Goal: Task Accomplishment & Management: Manage account settings

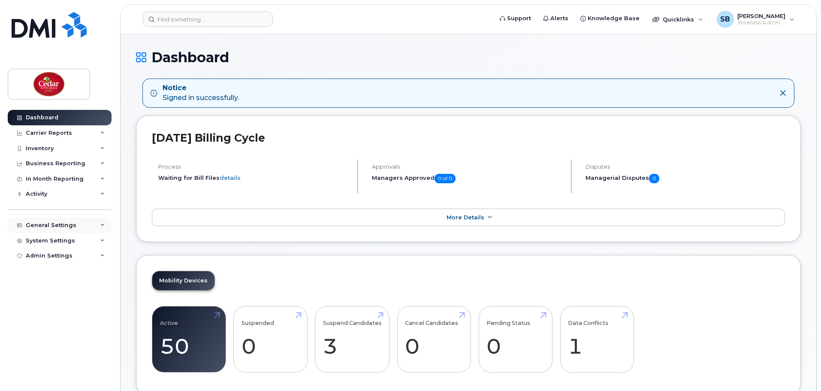
click at [54, 228] on div "General Settings" at bounding box center [51, 225] width 51 height 7
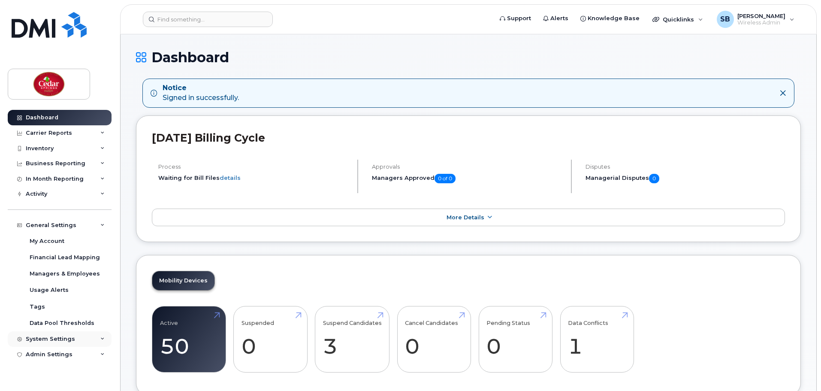
click at [54, 335] on div "System Settings" at bounding box center [50, 338] width 49 height 7
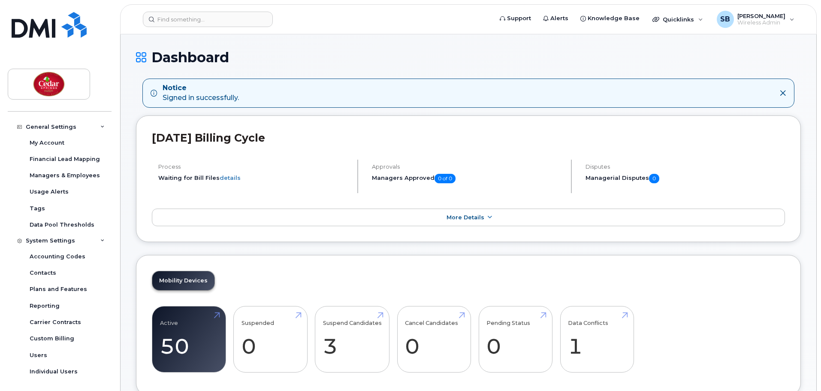
scroll to position [115, 0]
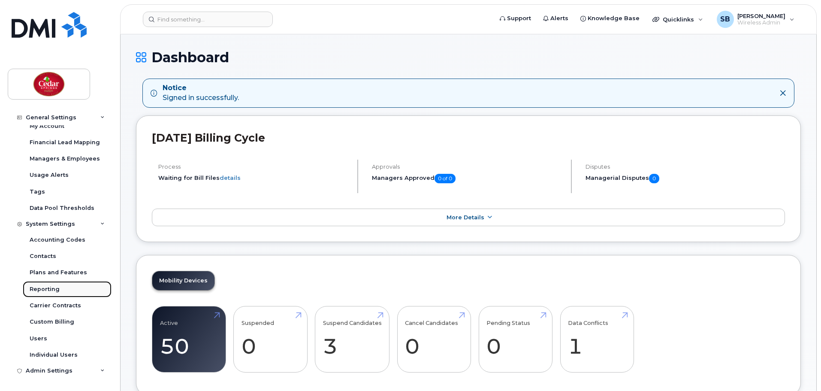
click at [61, 290] on link "Reporting" at bounding box center [67, 289] width 89 height 16
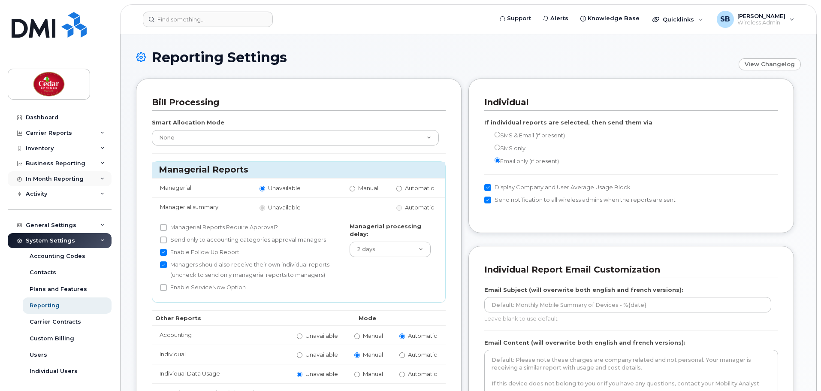
click at [49, 179] on div "In Month Reporting" at bounding box center [55, 178] width 58 height 7
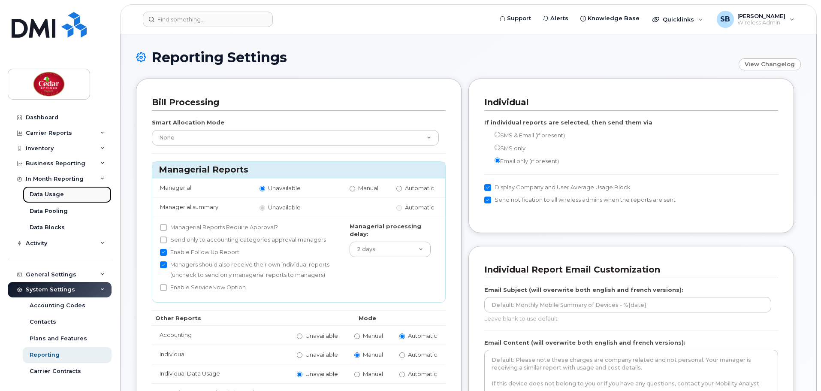
click at [59, 194] on div "Data Usage" at bounding box center [47, 194] width 34 height 8
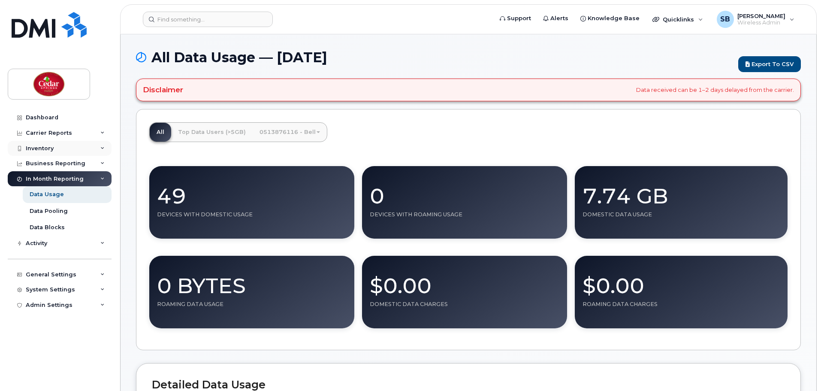
click at [52, 145] on div "Inventory" at bounding box center [40, 148] width 28 height 7
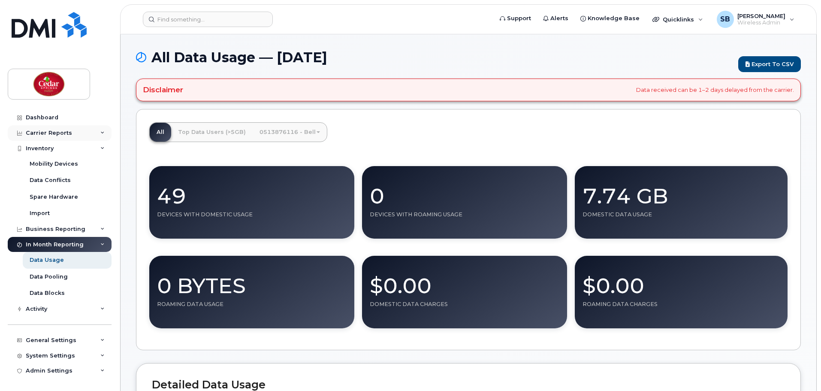
click at [52, 130] on div "Carrier Reports" at bounding box center [49, 133] width 46 height 7
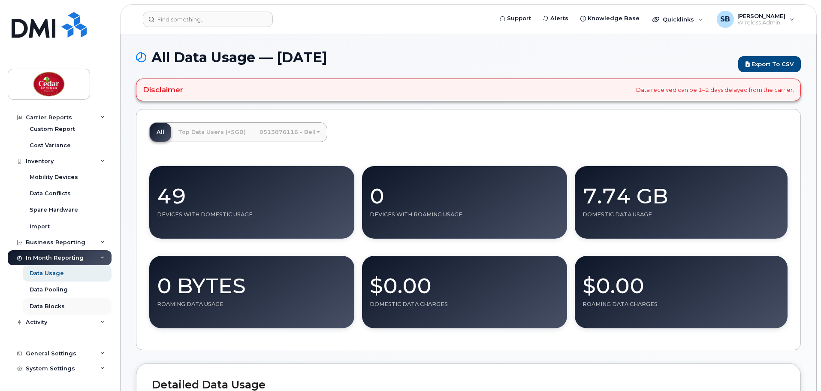
scroll to position [214, 0]
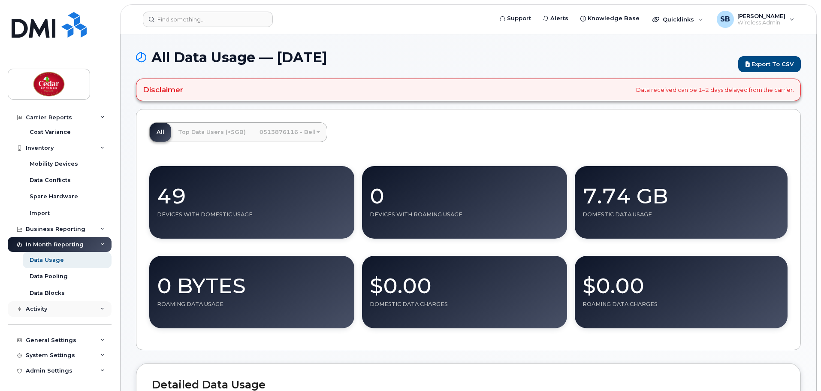
click at [57, 309] on div "Activity" at bounding box center [60, 308] width 104 height 15
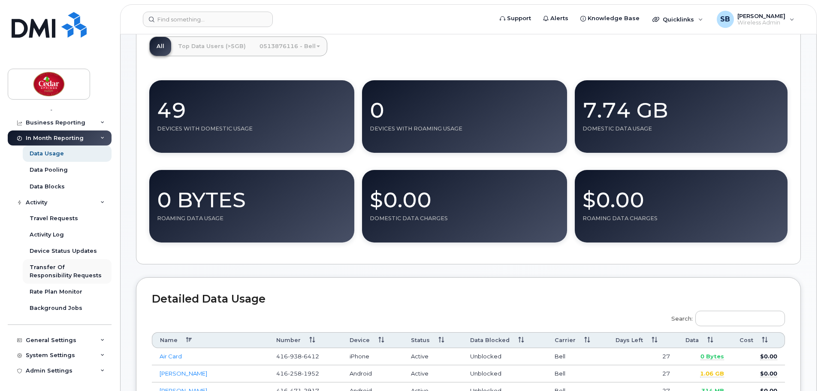
scroll to position [100, 0]
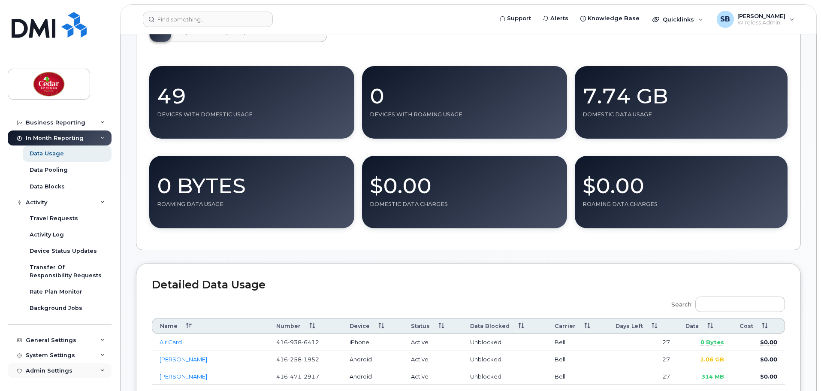
click at [51, 371] on div "Admin Settings" at bounding box center [49, 370] width 47 height 7
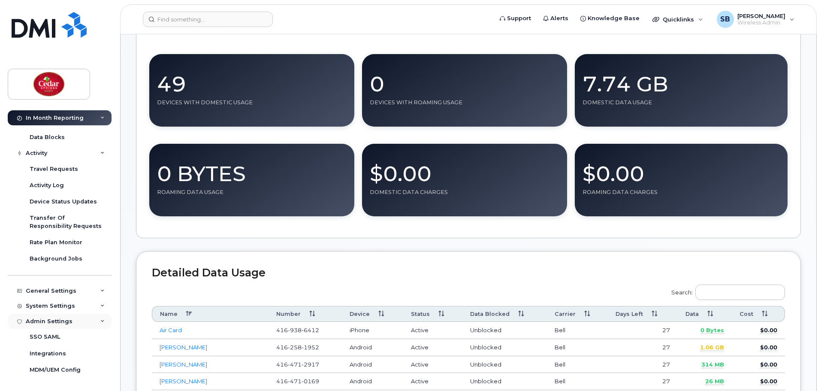
scroll to position [157, 0]
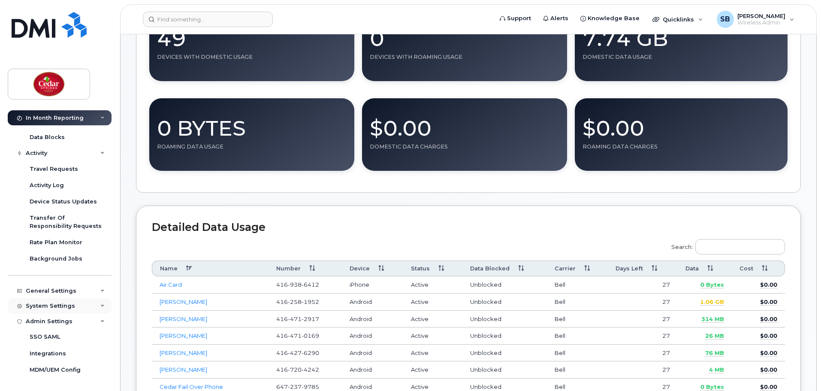
click at [63, 305] on div "System Settings" at bounding box center [50, 305] width 49 height 7
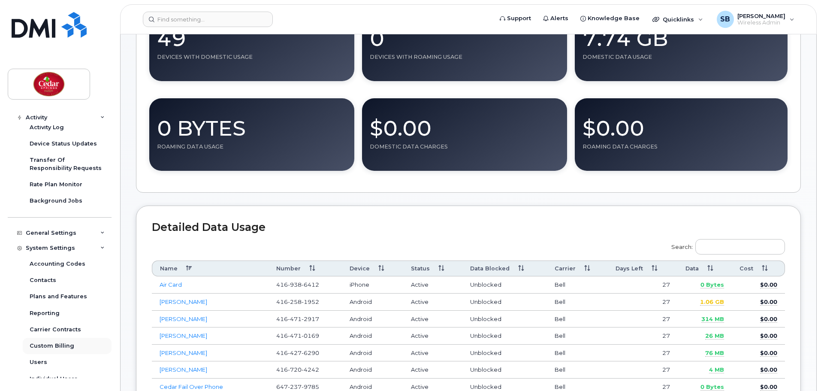
scroll to position [441, 0]
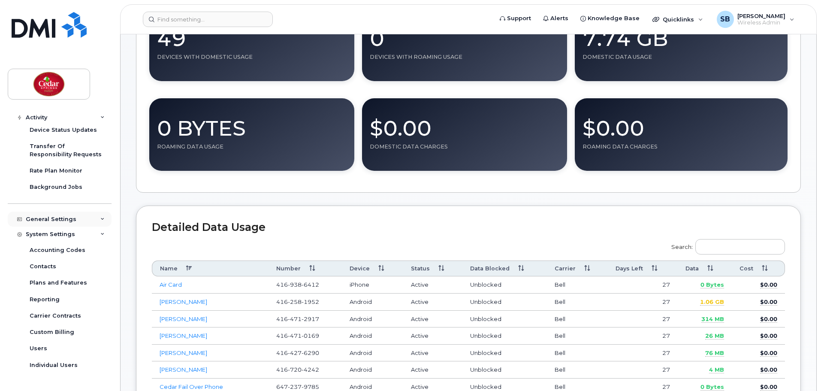
click at [77, 223] on div "General Settings" at bounding box center [60, 218] width 104 height 15
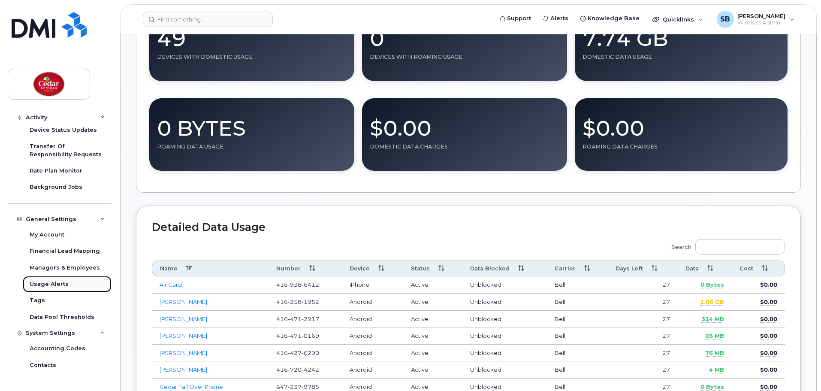
click at [57, 286] on div "Usage Alerts" at bounding box center [49, 284] width 39 height 8
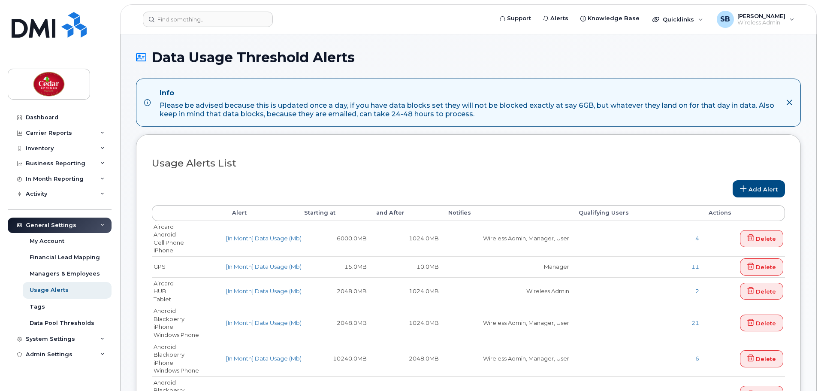
select select
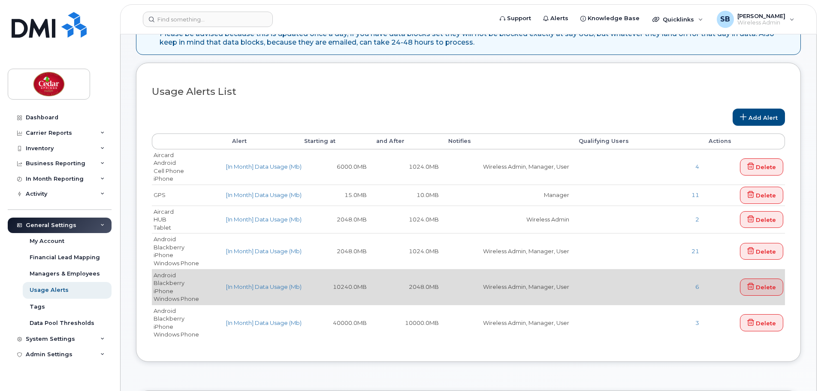
scroll to position [100, 0]
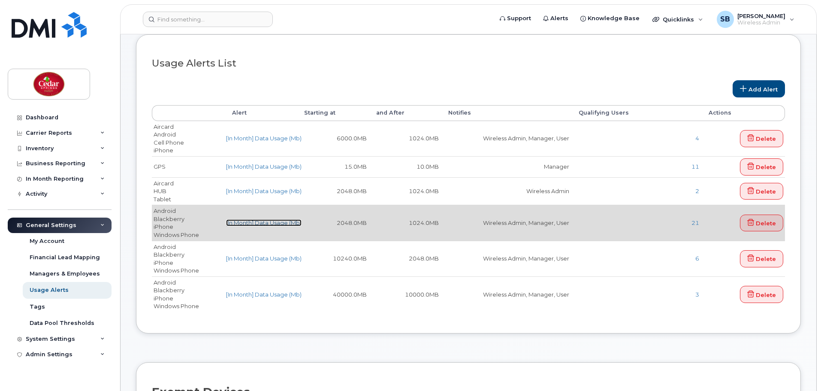
click at [269, 222] on link "[In Month] Data Usage (Mb)" at bounding box center [263, 222] width 75 height 7
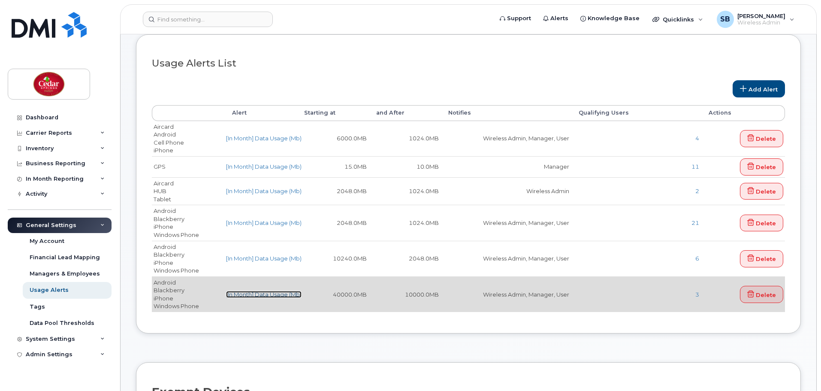
click at [247, 295] on link "[In Month] Data Usage (Mb)" at bounding box center [263, 294] width 75 height 7
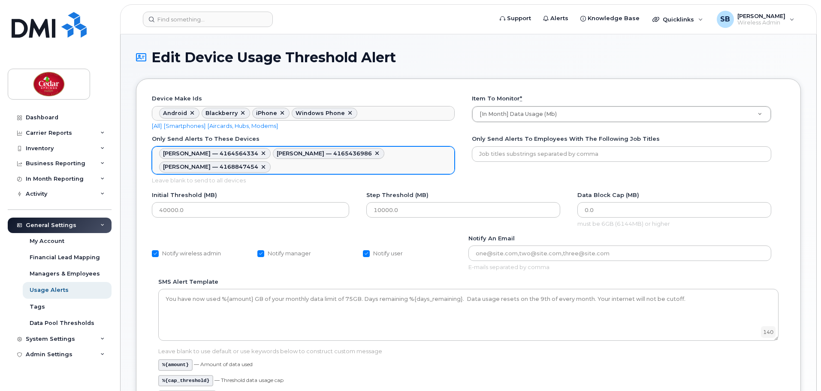
click at [270, 165] on ul "Craig Hayhoe — 4164564334 Heather Hayhoe — 4165436986 Jack Hayhoe — 4168847454 …" at bounding box center [303, 160] width 302 height 27
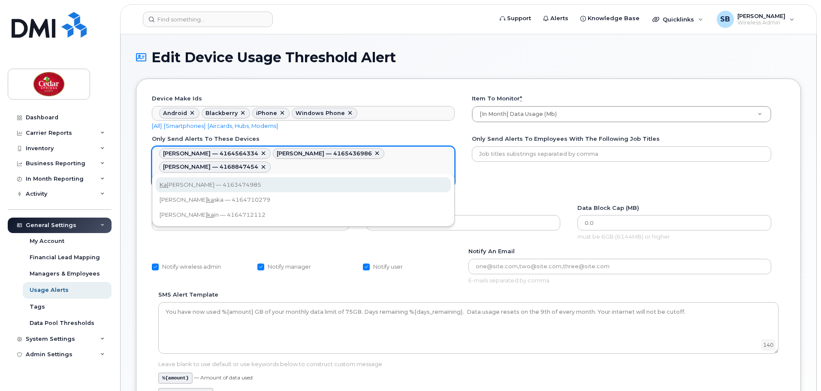
type input "ka"
type textarea "857981,857998,858006,857975"
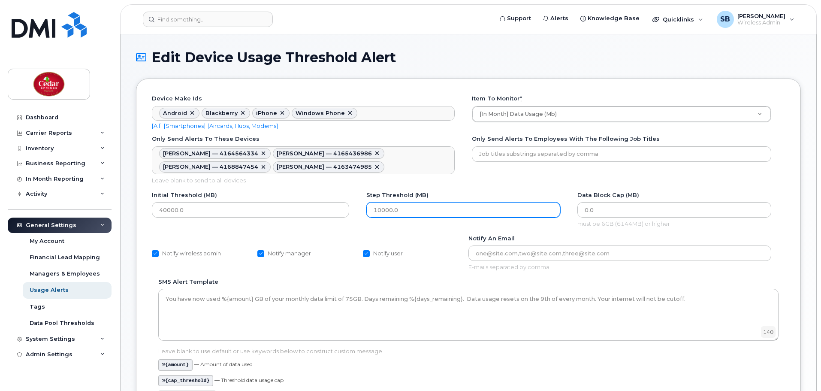
click at [378, 212] on input "10000.0" at bounding box center [463, 209] width 194 height 15
click at [383, 211] on input "10000.0" at bounding box center [463, 209] width 194 height 15
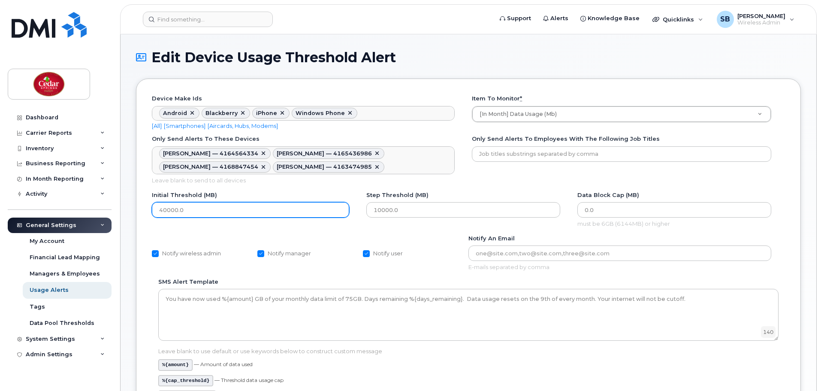
click at [166, 210] on input "40000.0" at bounding box center [250, 209] width 197 height 15
click at [164, 209] on input "40000.0" at bounding box center [250, 209] width 197 height 15
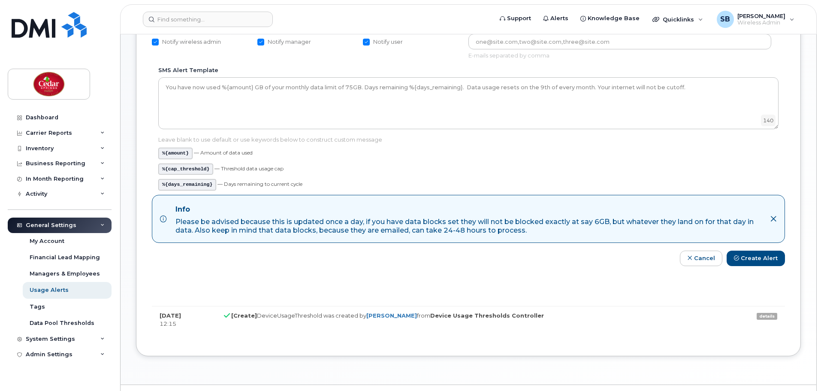
scroll to position [214, 0]
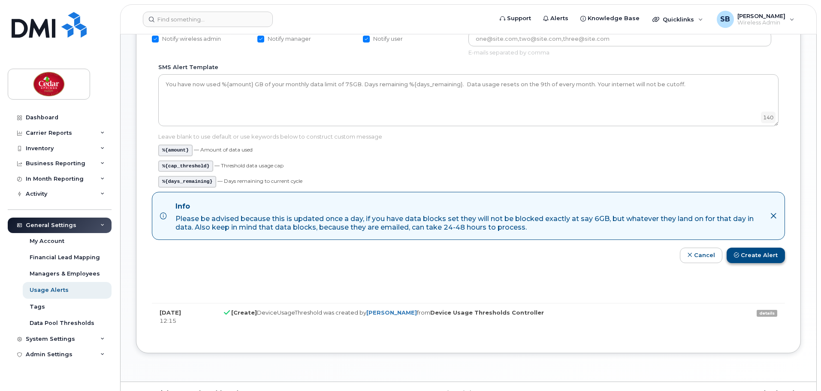
type input "30000.0"
click at [754, 256] on button "Create Alert" at bounding box center [756, 255] width 58 height 16
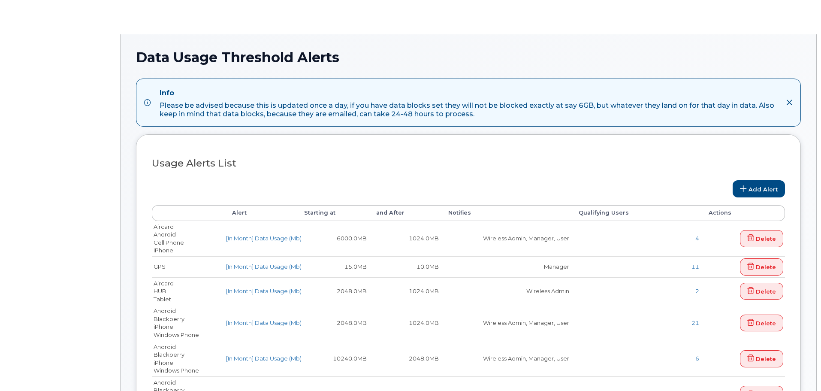
select select
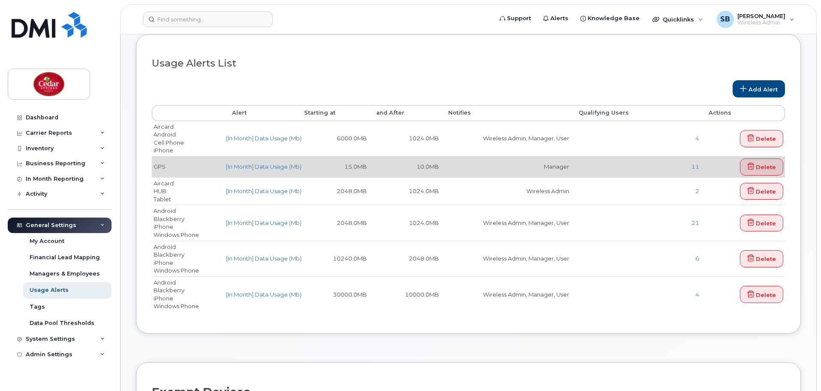
scroll to position [115, 0]
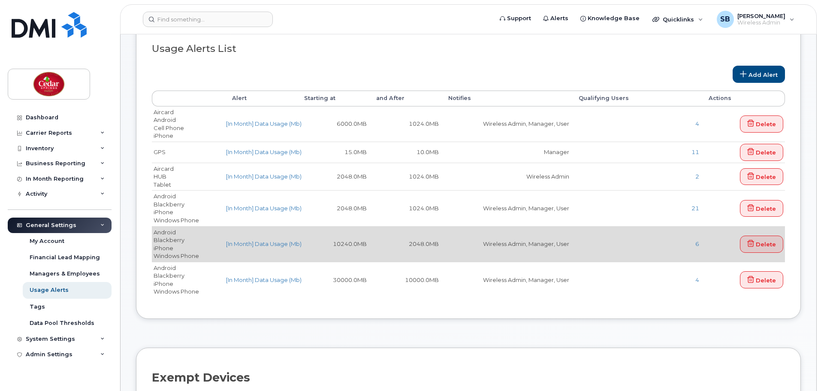
click at [262, 248] on td "[In Month] Data Usage (Mb)" at bounding box center [260, 244] width 72 height 36
click at [262, 246] on link "[In Month] Data Usage (Mb)" at bounding box center [263, 243] width 75 height 7
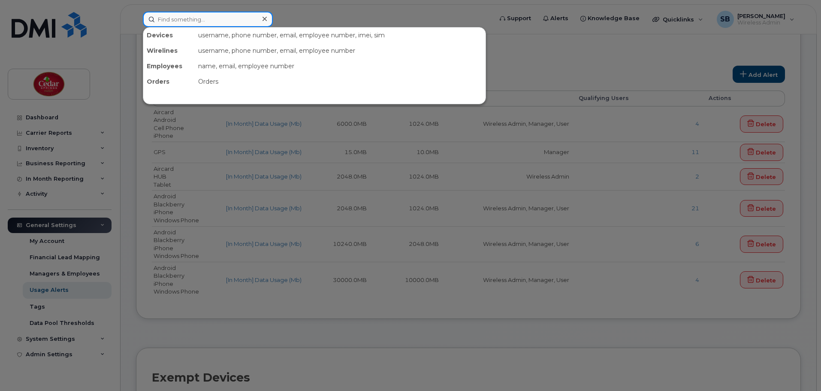
click at [184, 16] on input at bounding box center [208, 19] width 130 height 15
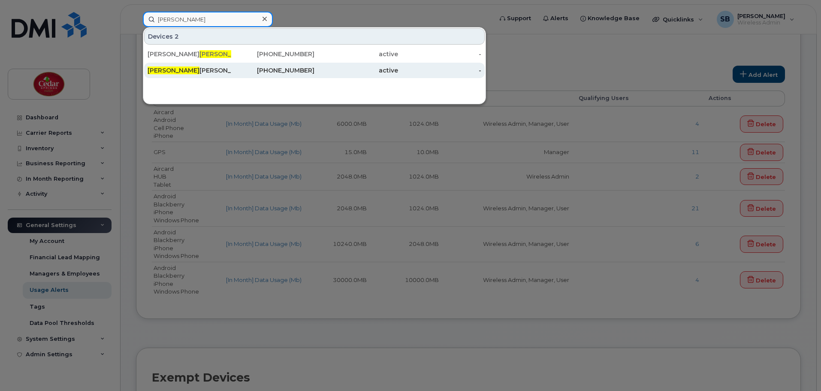
type input "[PERSON_NAME]"
click at [169, 71] on div "Bert Deliso" at bounding box center [190, 70] width 84 height 9
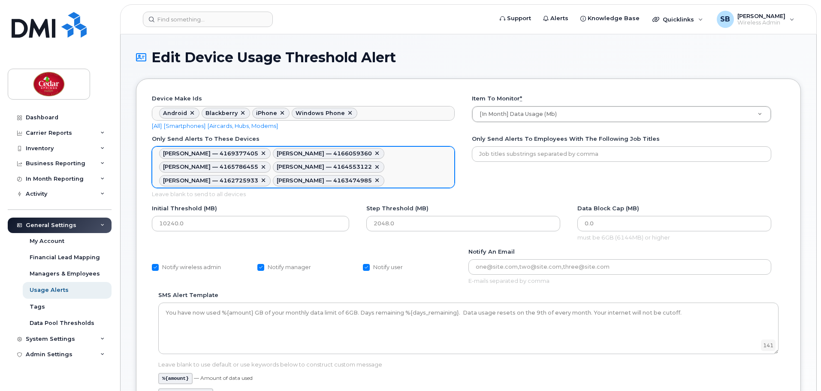
click at [374, 179] on link at bounding box center [377, 180] width 7 height 7
type textarea "858007,858001,857980,858000,857974"
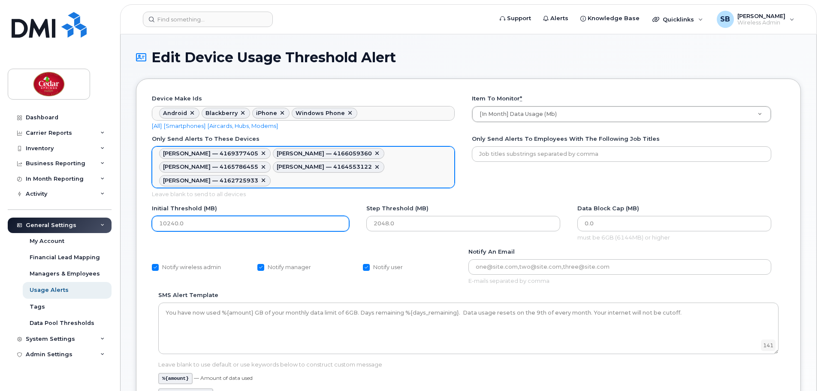
click at [167, 223] on input "10240.0" at bounding box center [250, 223] width 197 height 15
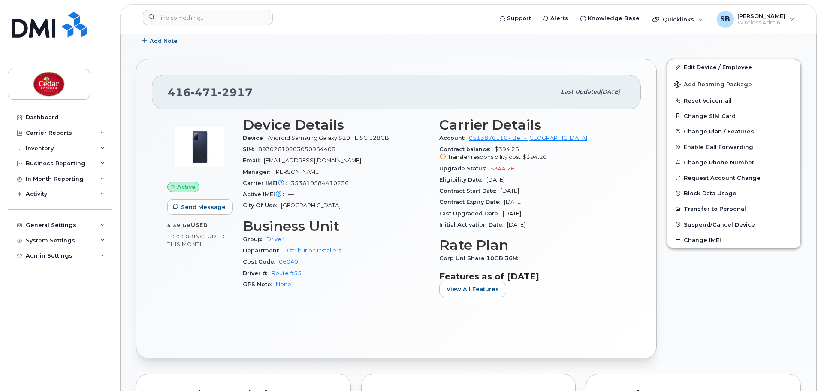
scroll to position [157, 0]
